Goal: Information Seeking & Learning: Learn about a topic

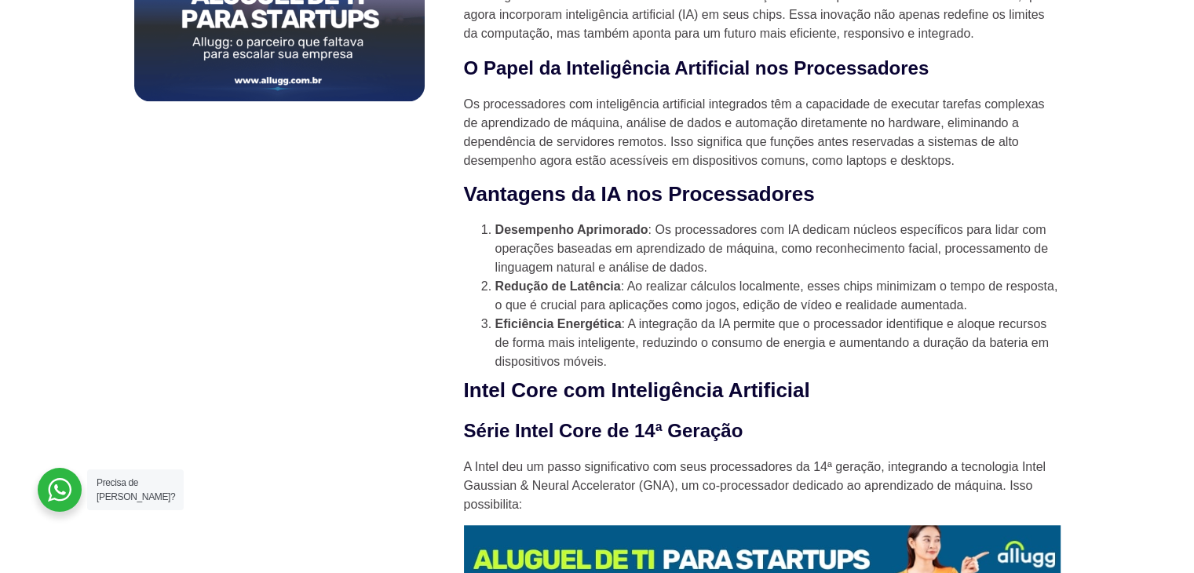
scroll to position [1193, 0]
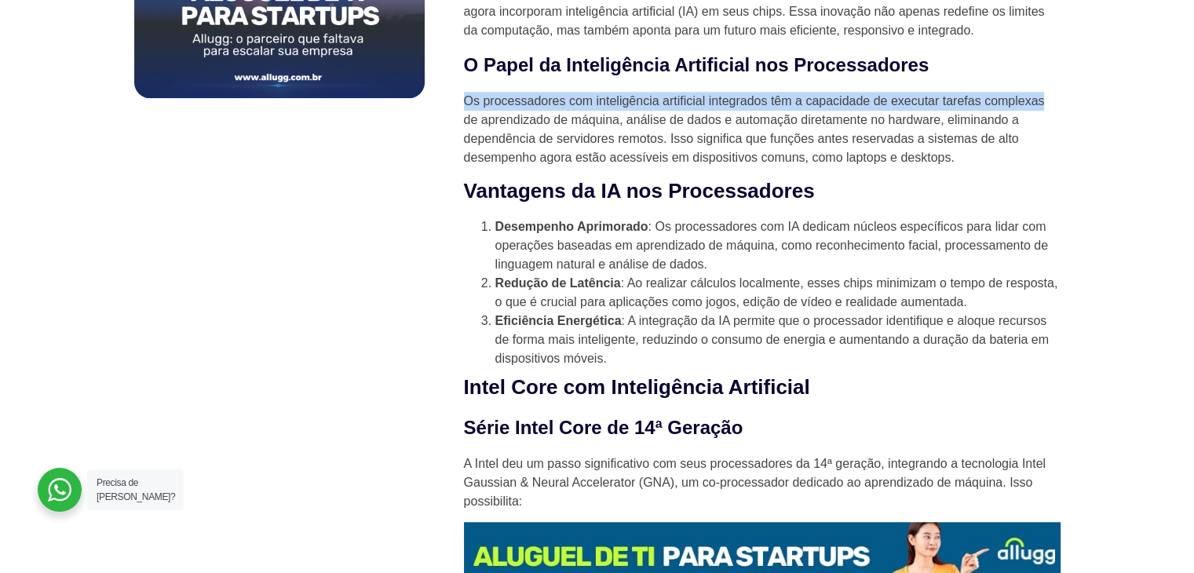
drag, startPoint x: 462, startPoint y: 99, endPoint x: 1096, endPoint y: 115, distance: 634.4
copy p "Os processadores com inteligência artificial integrados têm a capacidade de exe…"
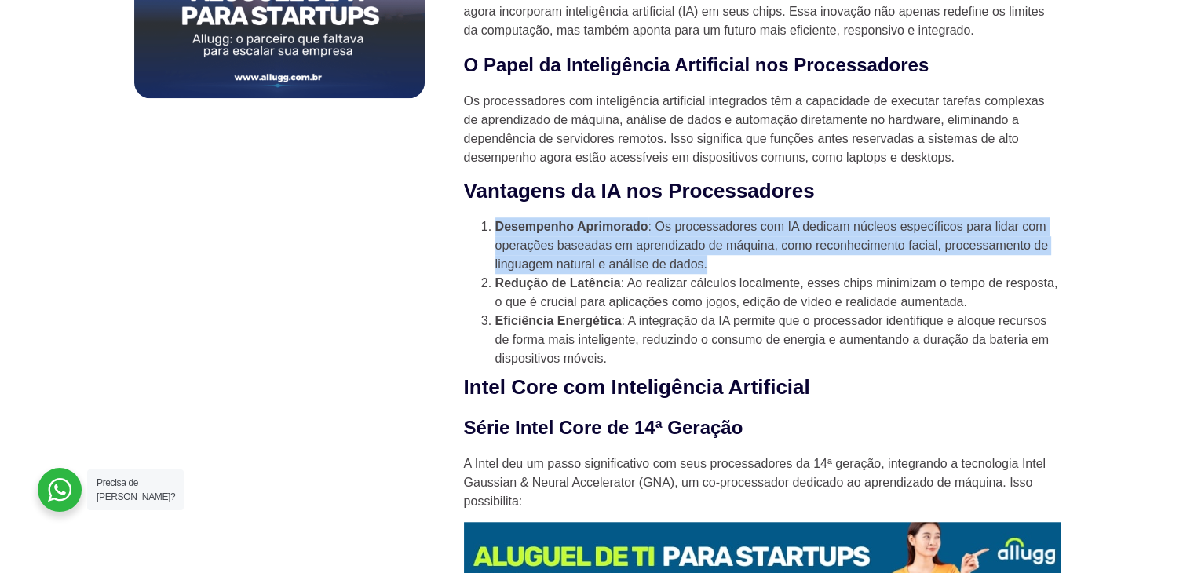
drag, startPoint x: 494, startPoint y: 231, endPoint x: 740, endPoint y: 270, distance: 249.6
click at [740, 270] on li "Desempenho Aprimorado : Os processadores com IA dedicam núcleos específicos par…" at bounding box center [777, 245] width 565 height 57
copy li "Desempenho Aprimorado : Os processadores com IA dedicam núcleos específicos par…"
click at [754, 274] on li "Desempenho Aprimorado : Os processadores com IA dedicam núcleos específicos par…" at bounding box center [777, 245] width 565 height 57
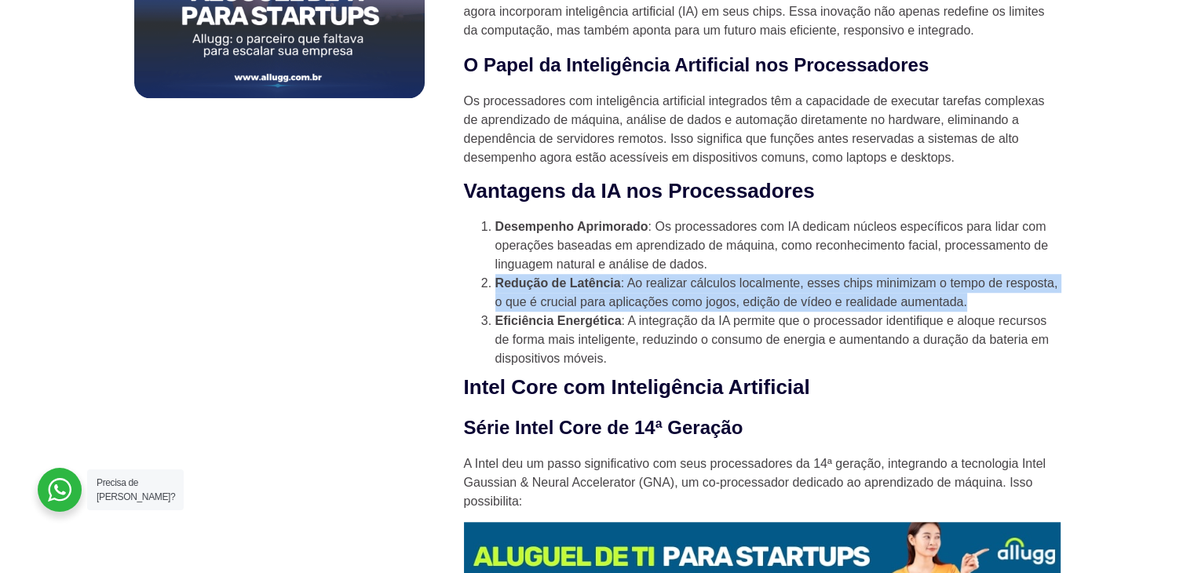
drag, startPoint x: 494, startPoint y: 287, endPoint x: 1003, endPoint y: 304, distance: 509.7
click at [1003, 304] on li "Redução de Latência : Ao realizar cálculos localmente, esses chips minimizam o …" at bounding box center [777, 293] width 565 height 38
copy li "Redução de Latência : Ao realizar cálculos localmente, esses chips minimizam o …"
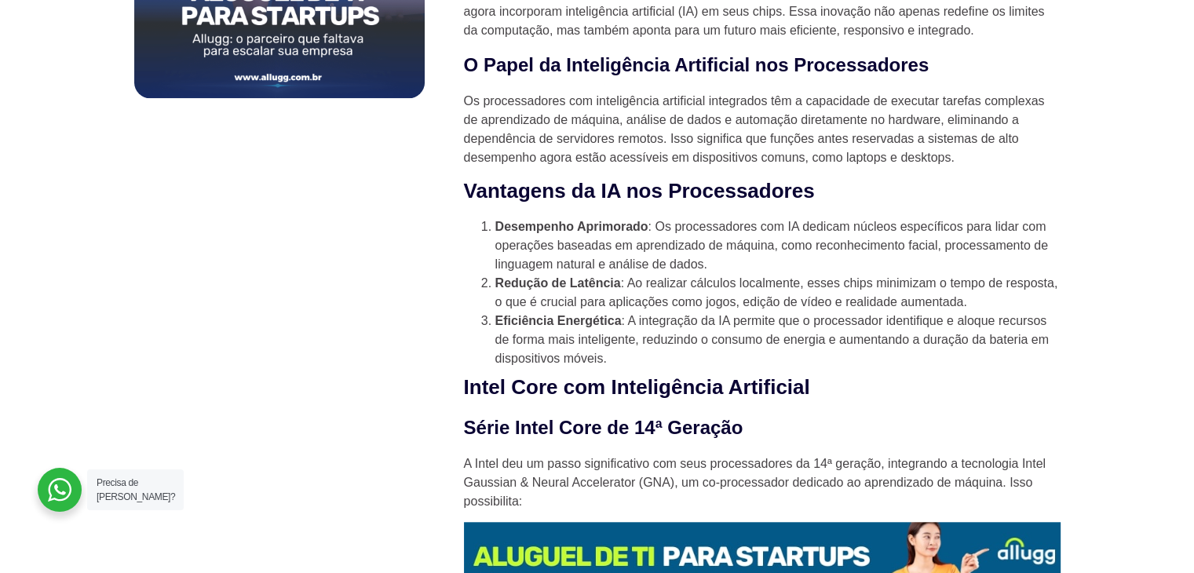
click at [1029, 324] on li "Eficiência Energética : A integração da IA permite que o processador identifiqu…" at bounding box center [777, 340] width 565 height 57
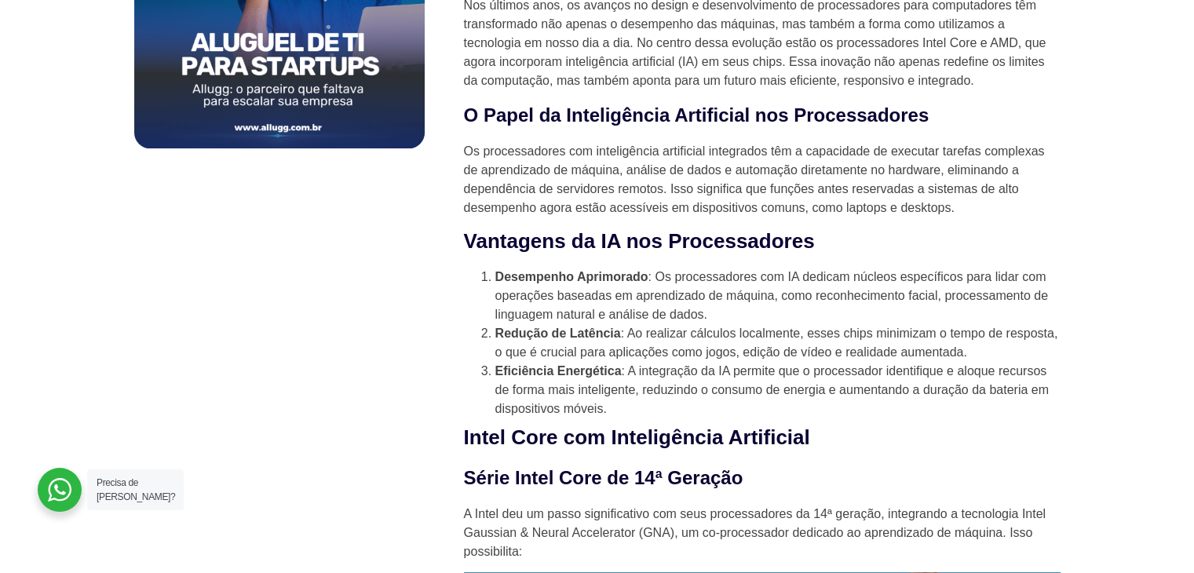
scroll to position [1130, 0]
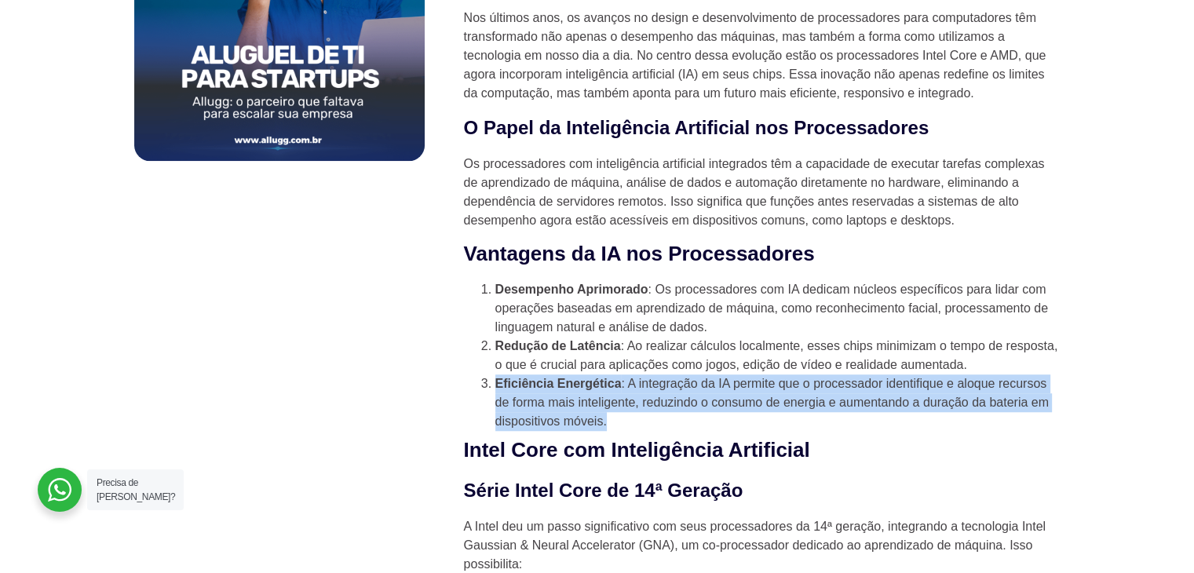
drag, startPoint x: 496, startPoint y: 388, endPoint x: 639, endPoint y: 428, distance: 148.4
click at [639, 428] on li "Eficiência Energética : A integração da IA permite que o processador identifiqu…" at bounding box center [777, 402] width 565 height 57
copy li "Eficiência Energética : A integração da IA permite que o processador identifiqu…"
click at [656, 431] on li "Eficiência Energética : A integração da IA permite que o processador identifiqu…" at bounding box center [777, 402] width 565 height 57
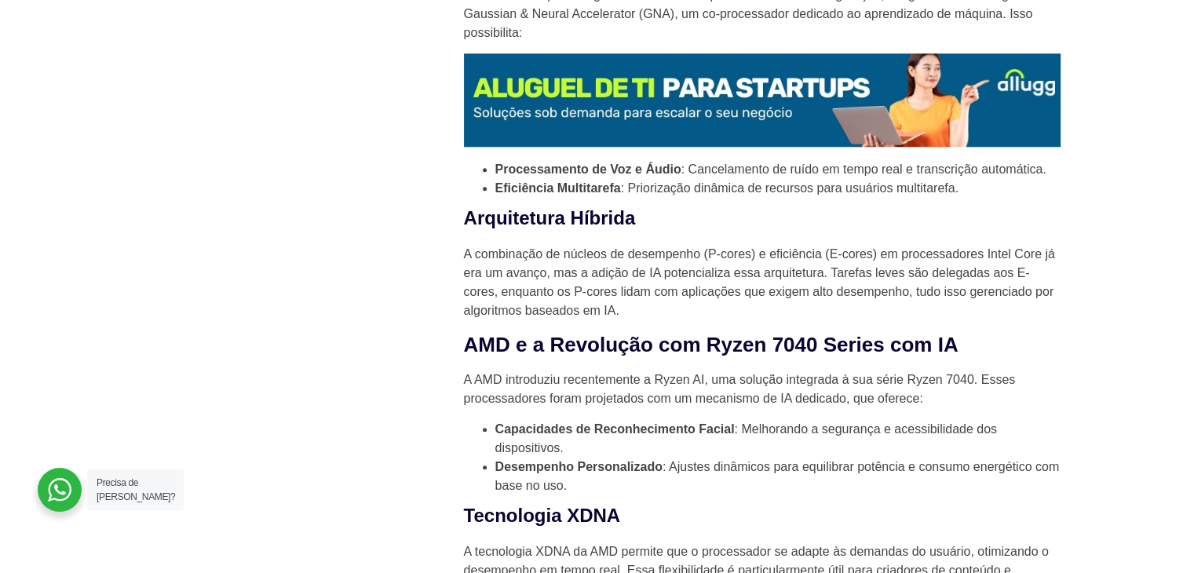
scroll to position [1664, 0]
